Goal: Find specific page/section: Find specific page/section

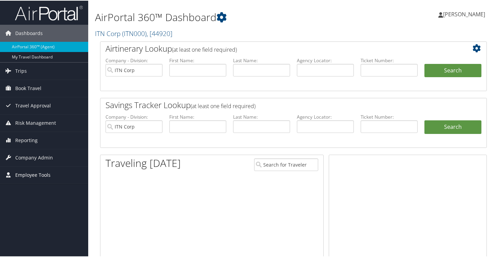
click at [21, 177] on span "Employee Tools" at bounding box center [32, 174] width 35 height 17
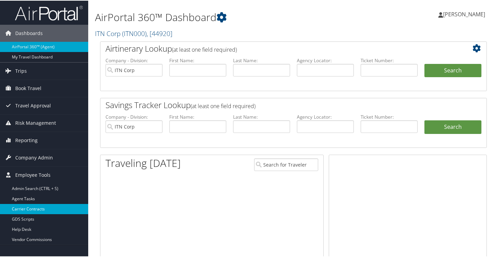
click at [38, 209] on link "Carrier Contracts" at bounding box center [44, 208] width 88 height 10
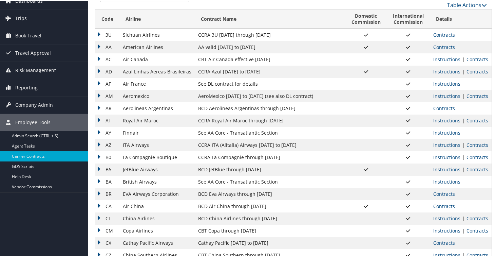
scroll to position [22, 0]
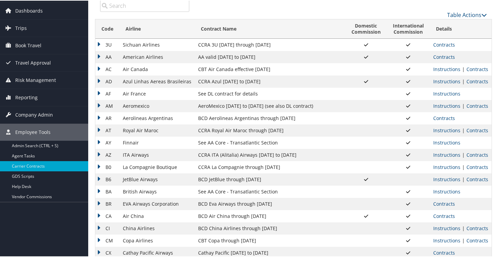
click at [95, 69] on td "AC" at bounding box center [107, 68] width 24 height 12
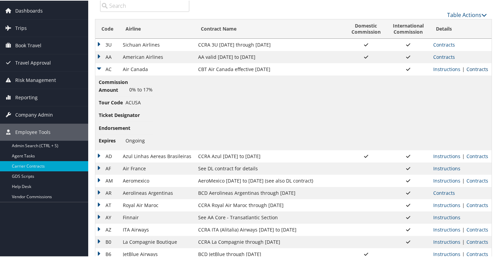
click at [480, 69] on link "Contracts" at bounding box center [478, 68] width 22 height 6
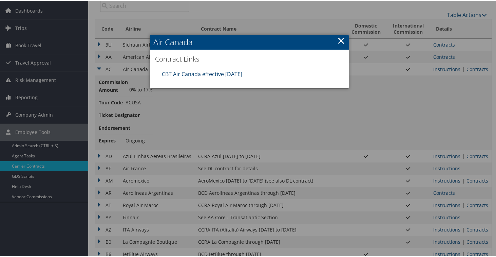
click at [237, 71] on link "CBT Air Canada effective 10.01.25" at bounding box center [202, 73] width 80 height 7
